Goal: Navigation & Orientation: Find specific page/section

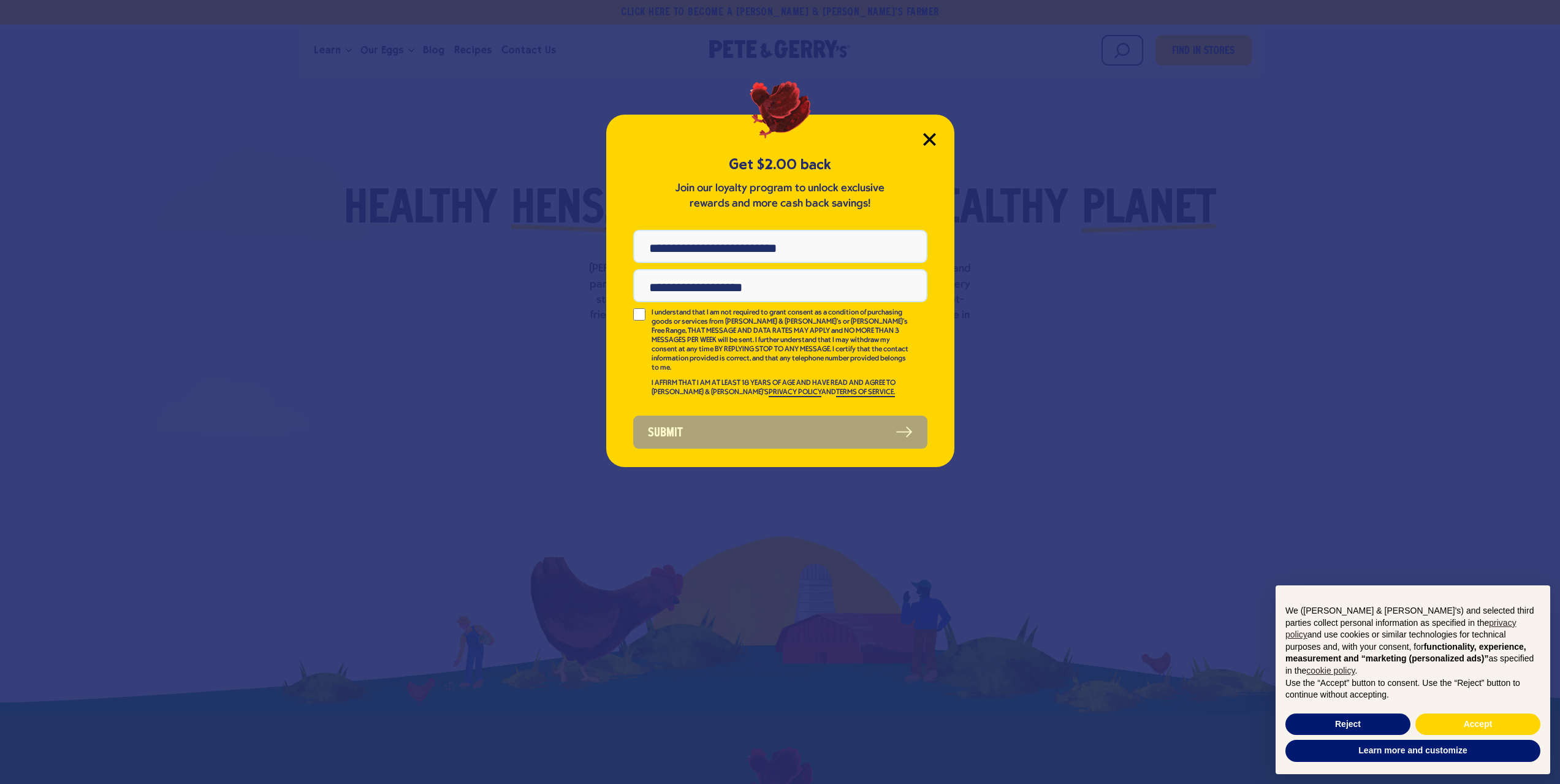
click at [930, 140] on icon "Close Modal" at bounding box center [930, 139] width 11 height 11
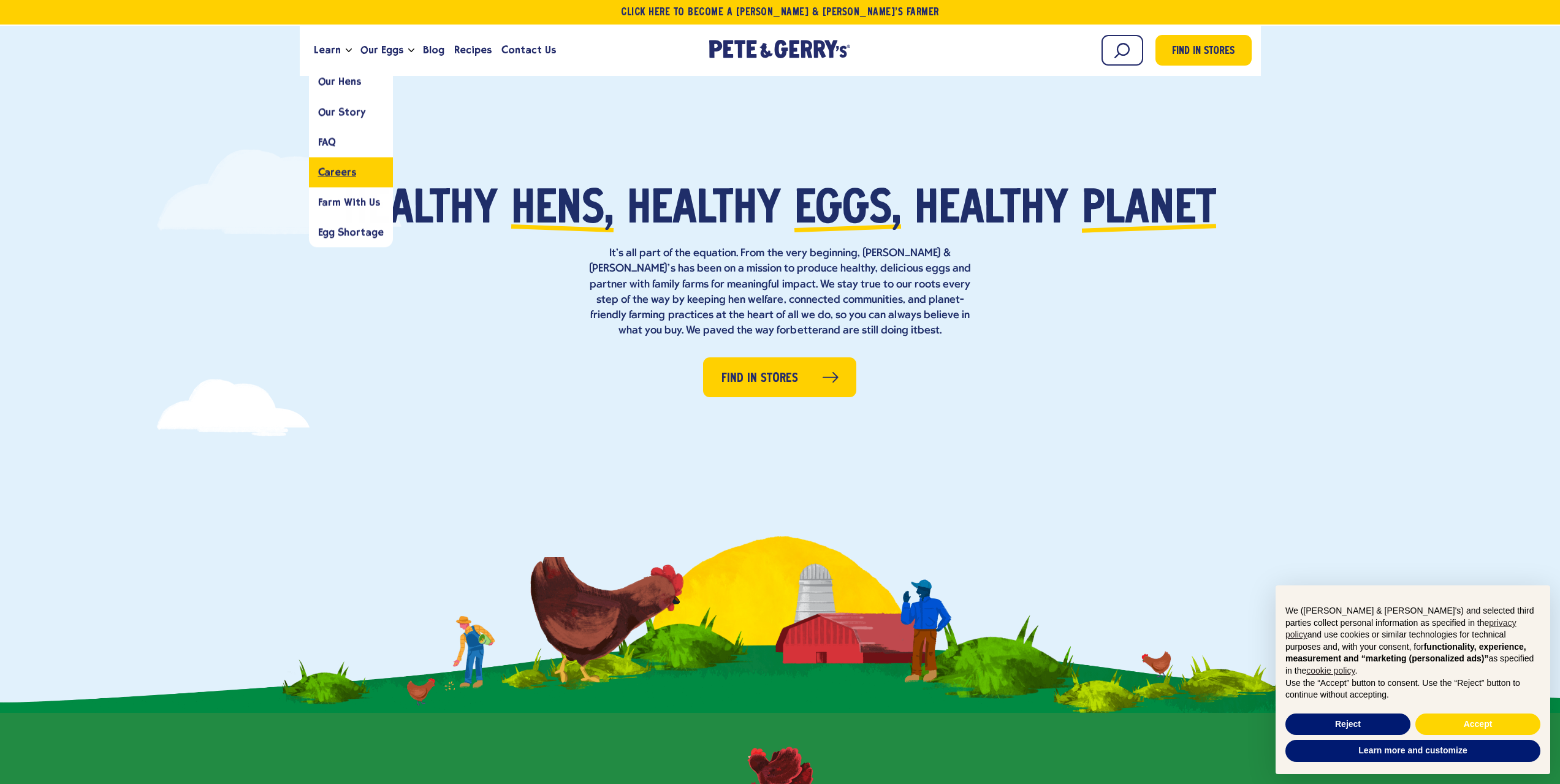
click at [346, 172] on span "Careers" at bounding box center [337, 172] width 38 height 11
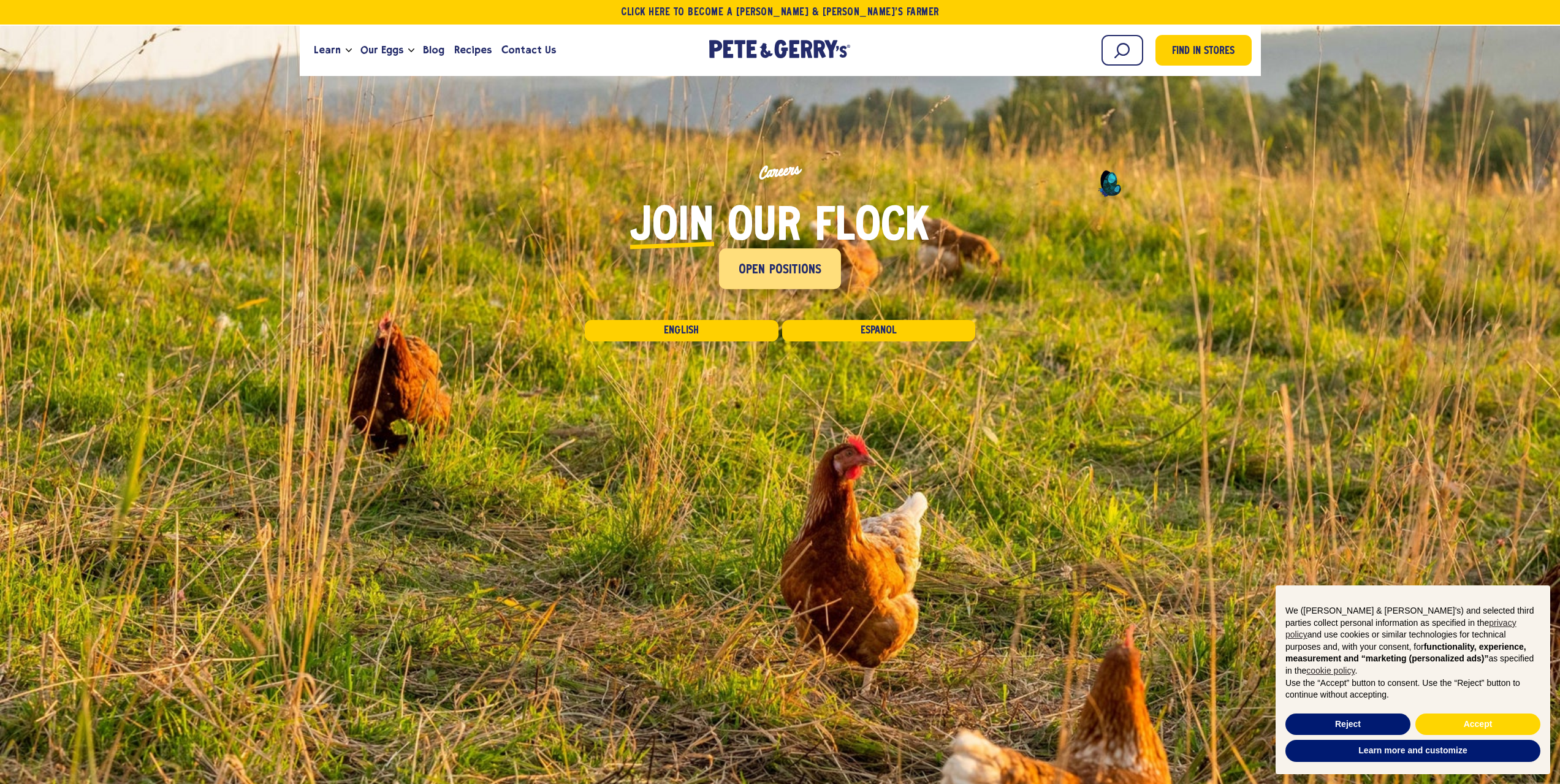
click at [772, 279] on span "Open Positions" at bounding box center [780, 270] width 84 height 19
click at [750, 59] on div "[PERSON_NAME] & [PERSON_NAME]'s Homepage" at bounding box center [780, 52] width 137 height 22
